Goal: Transaction & Acquisition: Purchase product/service

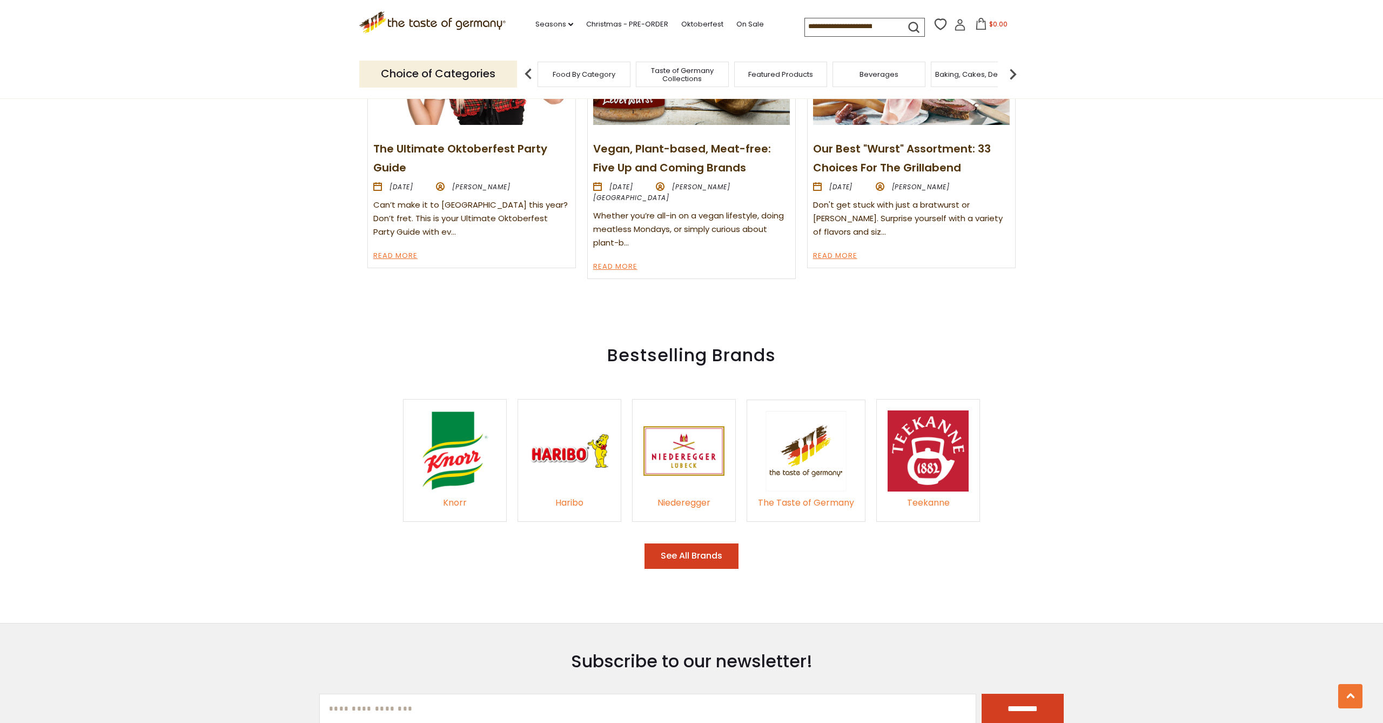
scroll to position [1508, 0]
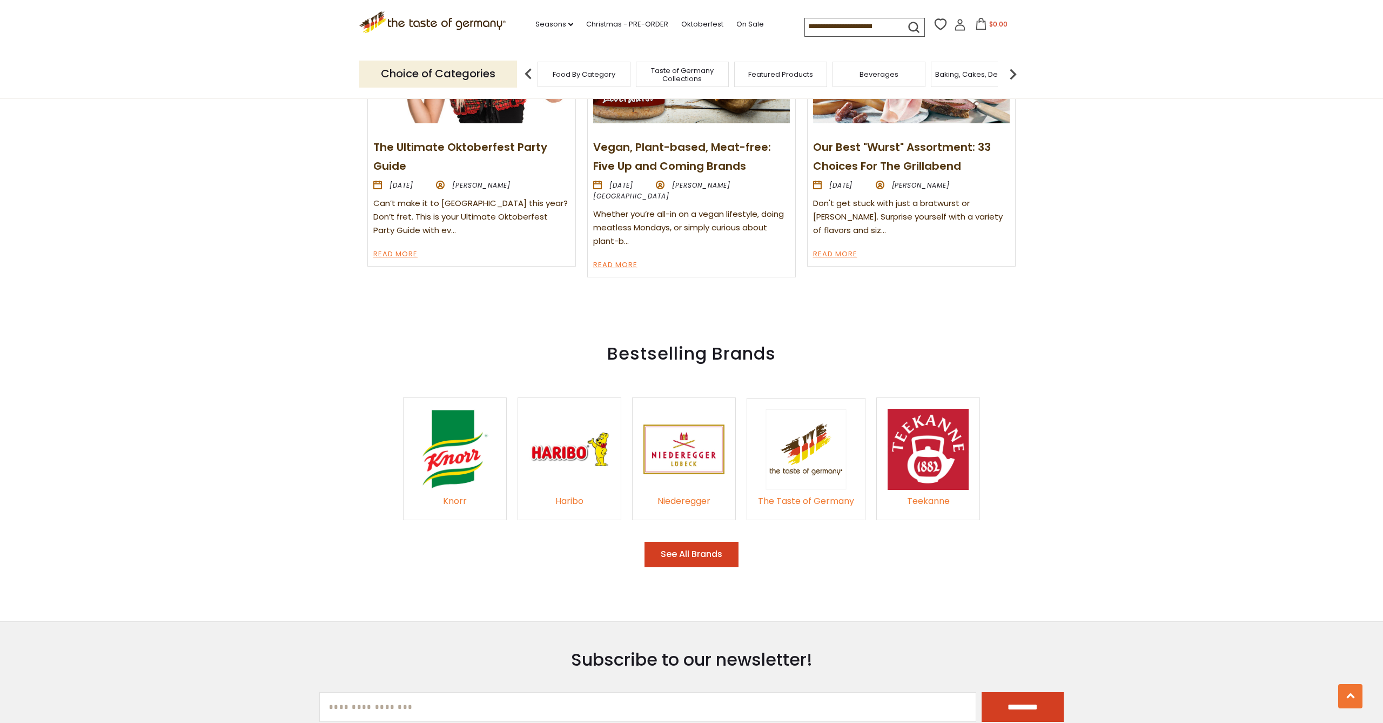
click at [696, 546] on button "See All Brands" at bounding box center [692, 553] width 94 height 25
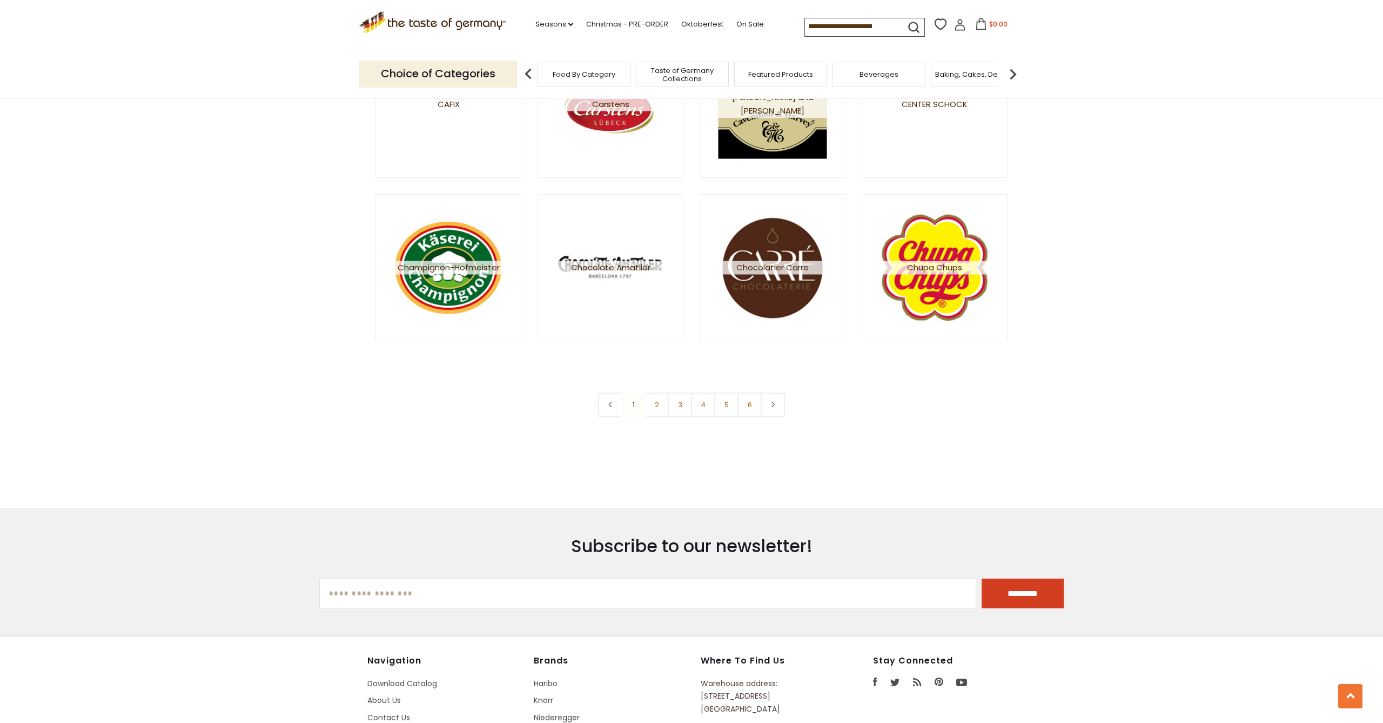
scroll to position [1848, 0]
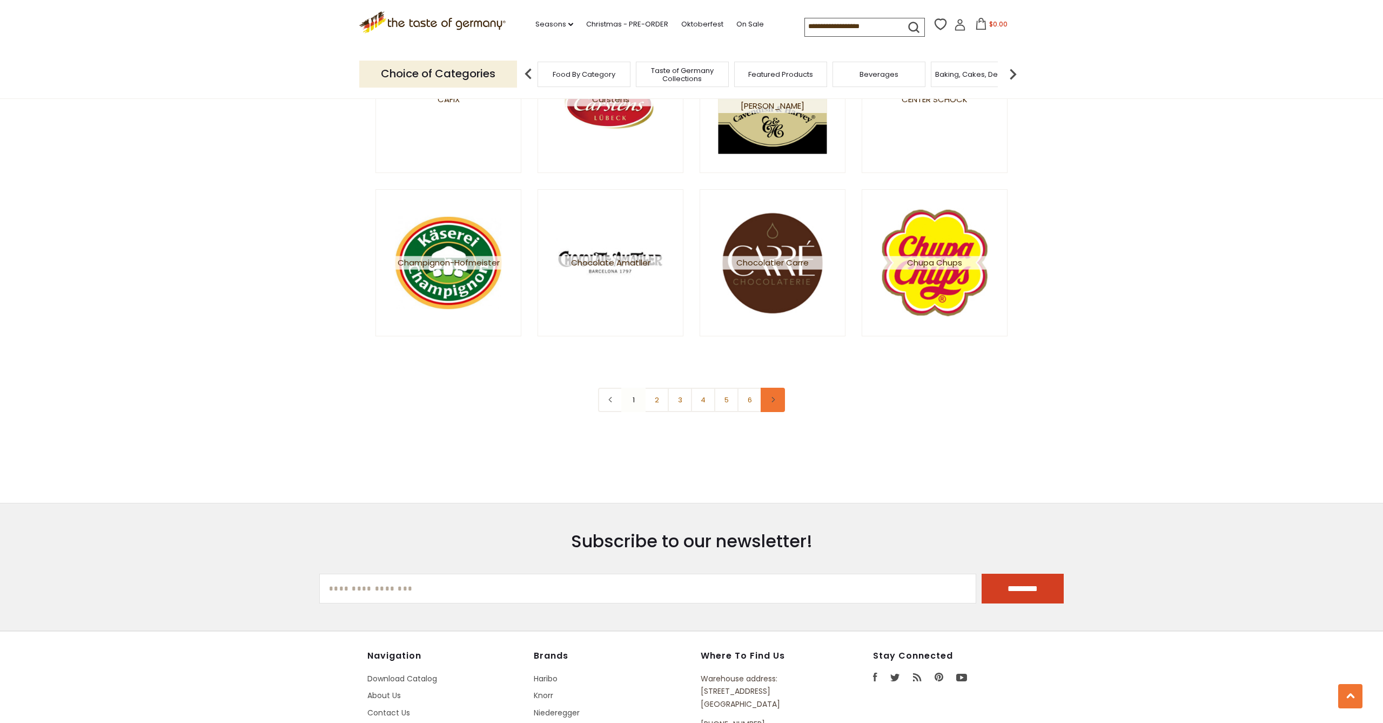
click at [773, 397] on use at bounding box center [773, 399] width 3 height 5
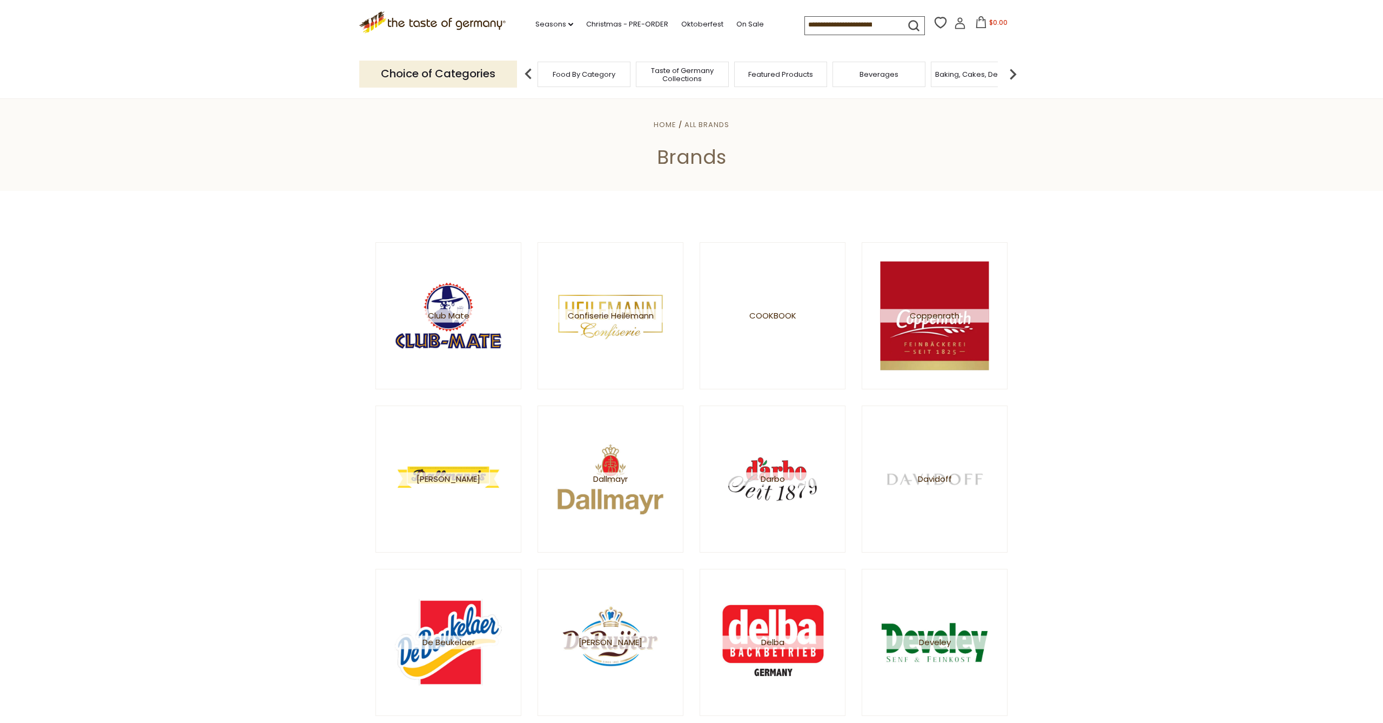
click at [808, 22] on input at bounding box center [850, 24] width 91 height 15
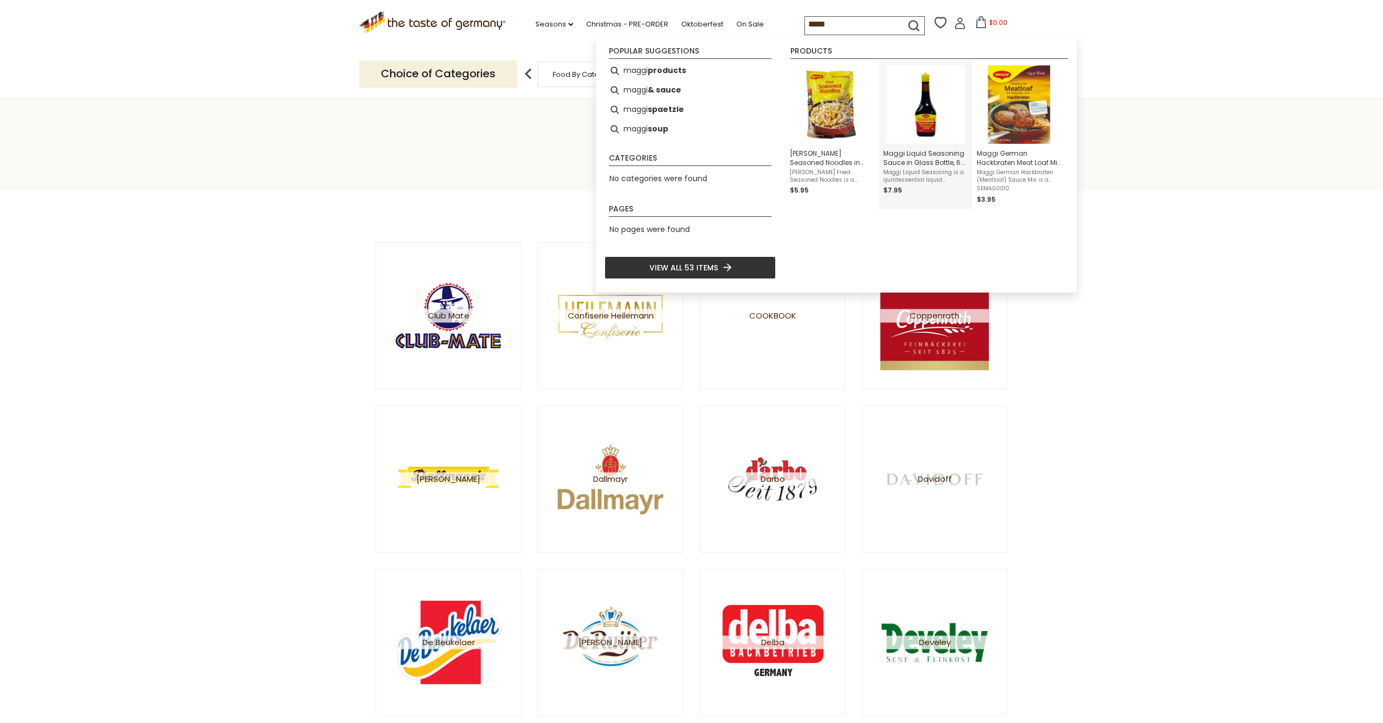
type input "*****"
click at [908, 163] on span "Maggi Liquid Seasoning Sauce in Glass Bottle, 6.7 fl. Oz." at bounding box center [926, 158] width 85 height 18
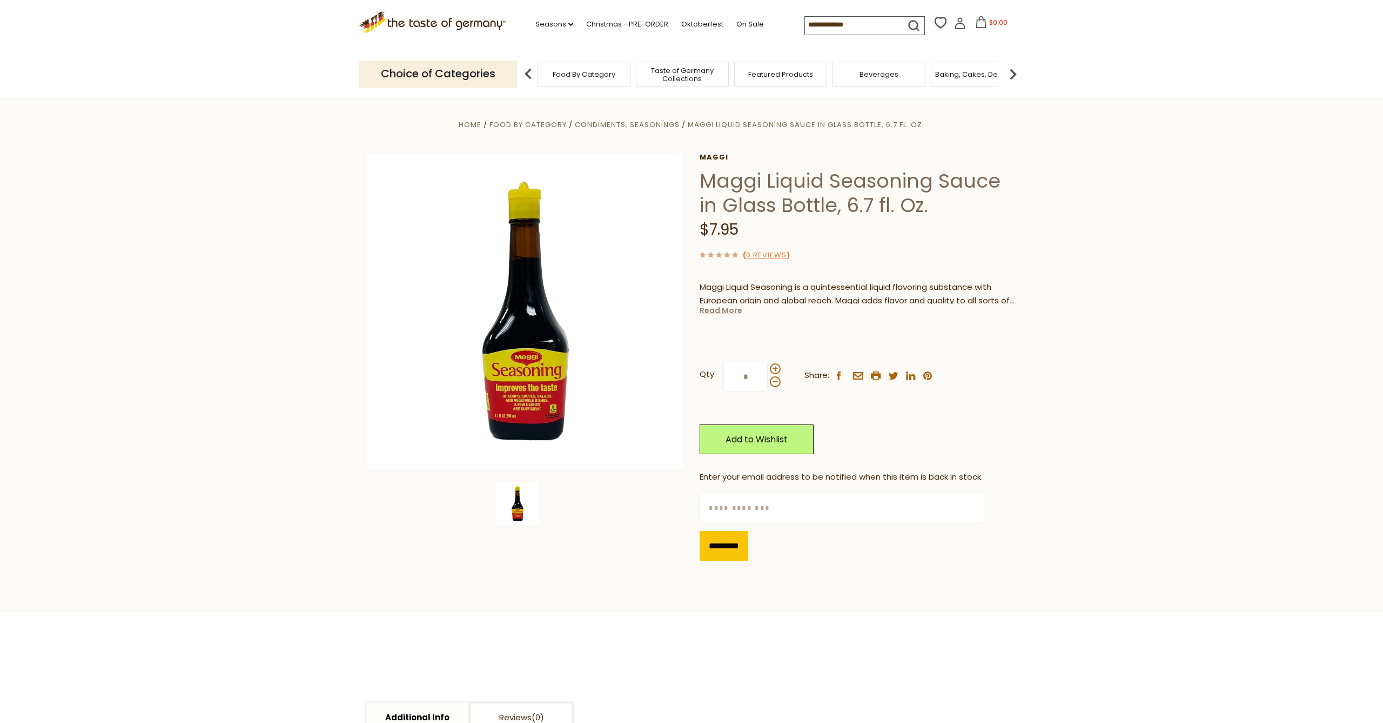
click at [724, 309] on link "Read More" at bounding box center [721, 310] width 43 height 11
